Goal: Navigation & Orientation: Find specific page/section

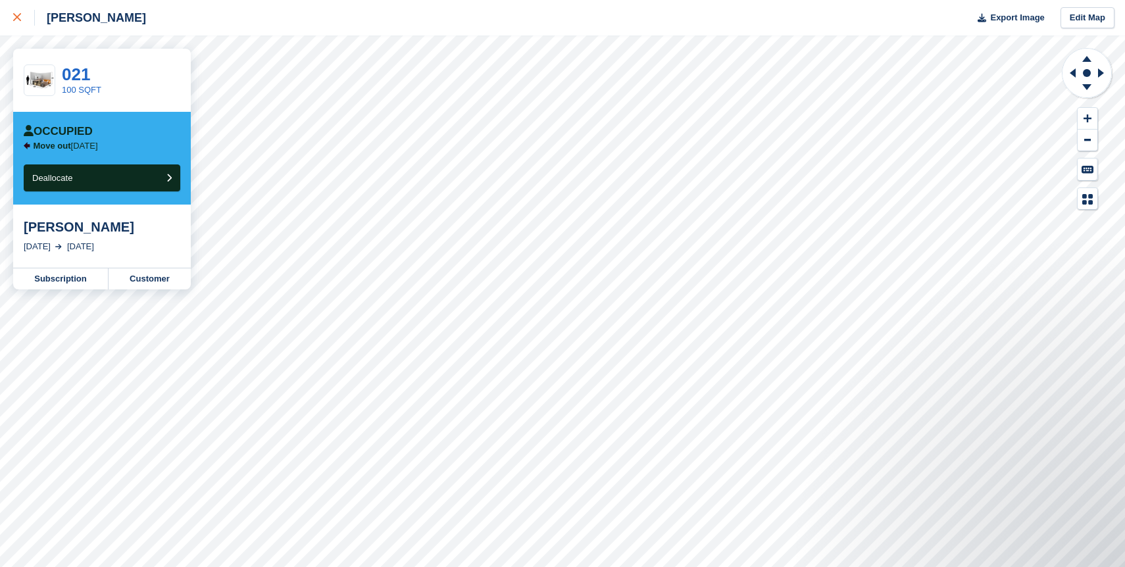
click at [14, 19] on icon at bounding box center [17, 17] width 8 height 8
